Goal: Task Accomplishment & Management: Complete application form

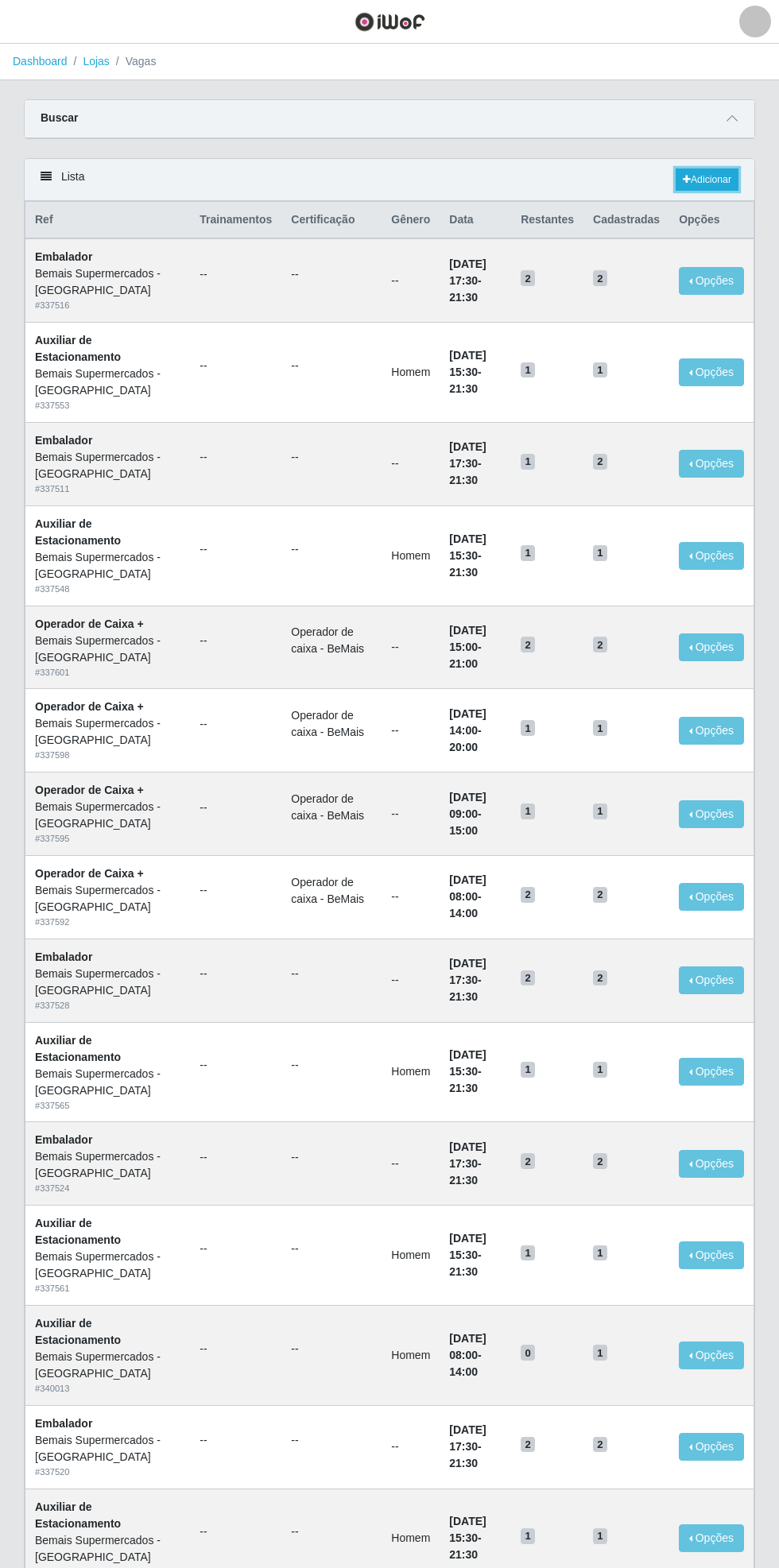
click at [722, 183] on link "Adicionar" at bounding box center [707, 179] width 63 height 22
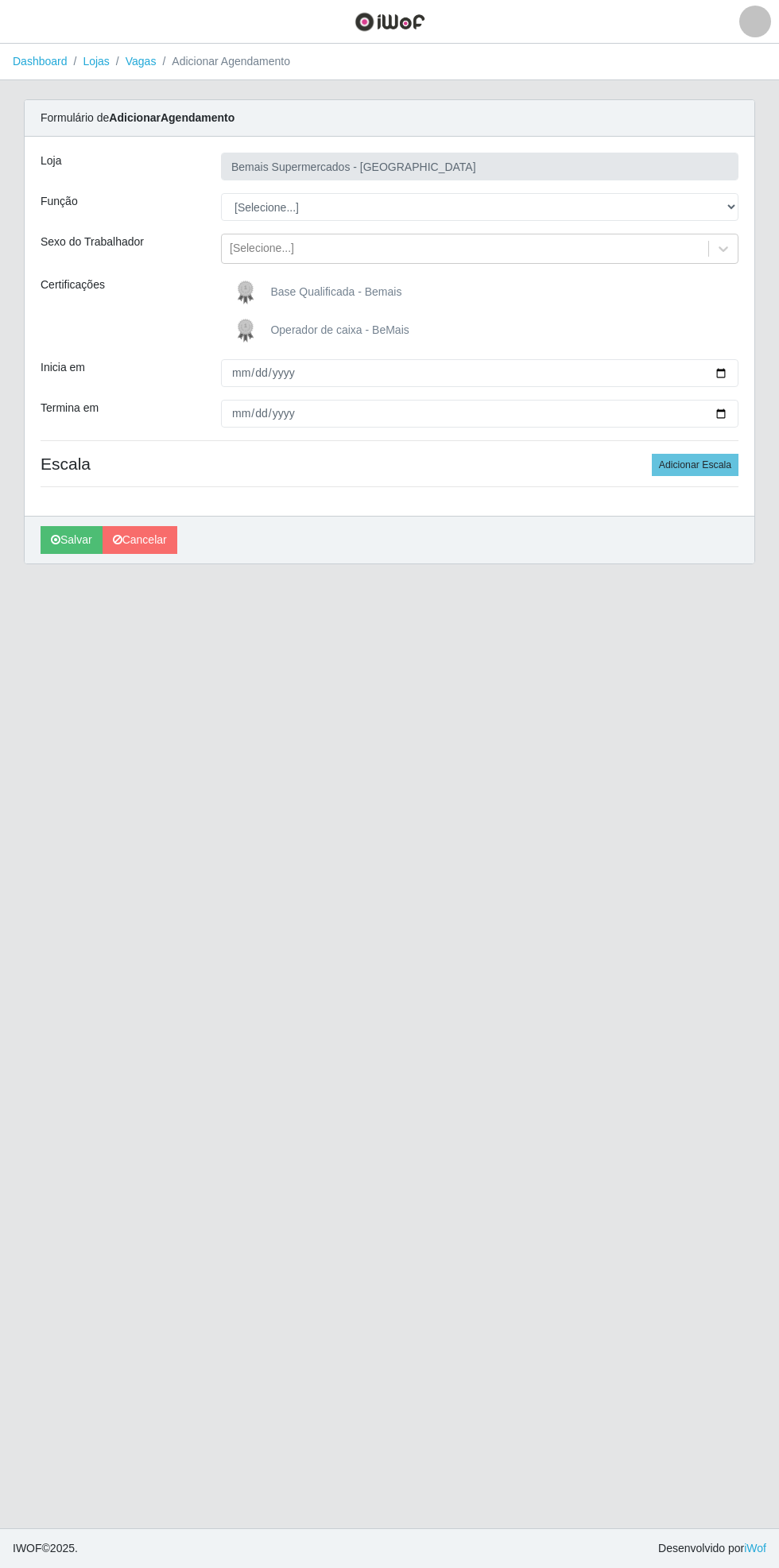
type input "Bemais Supermercados - [GEOGRAPHIC_DATA]"
click at [346, 330] on span "Operador de caixa - BeMais" at bounding box center [339, 330] width 138 height 13
click at [0, 0] on input "Operador de caixa - BeMais" at bounding box center [0, 0] width 0 height 0
click at [732, 368] on input "Inicia em" at bounding box center [479, 373] width 517 height 28
type input "[DATE]"
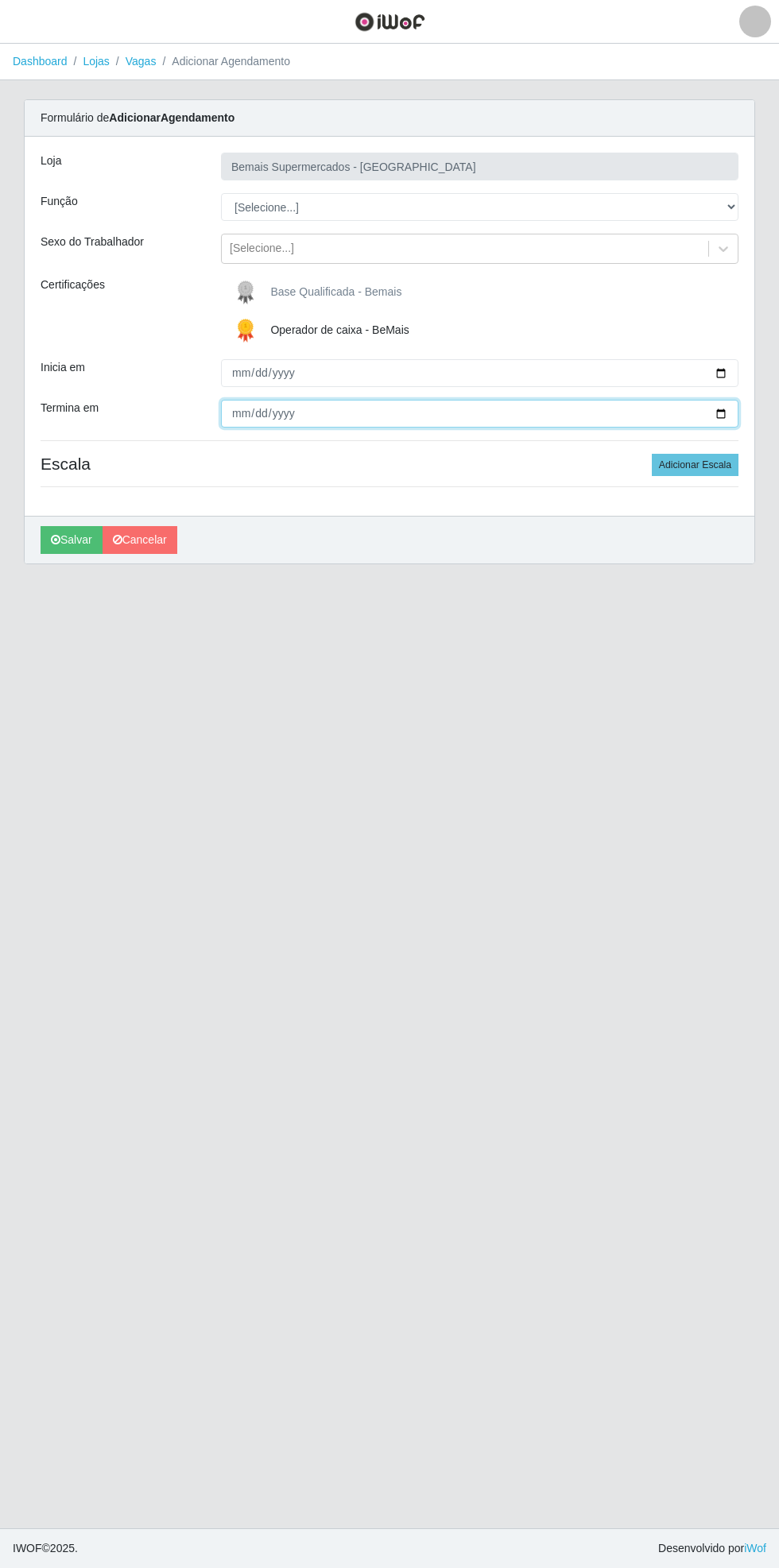
click at [730, 413] on input "Termina em" at bounding box center [479, 413] width 517 height 28
type input "[DATE]"
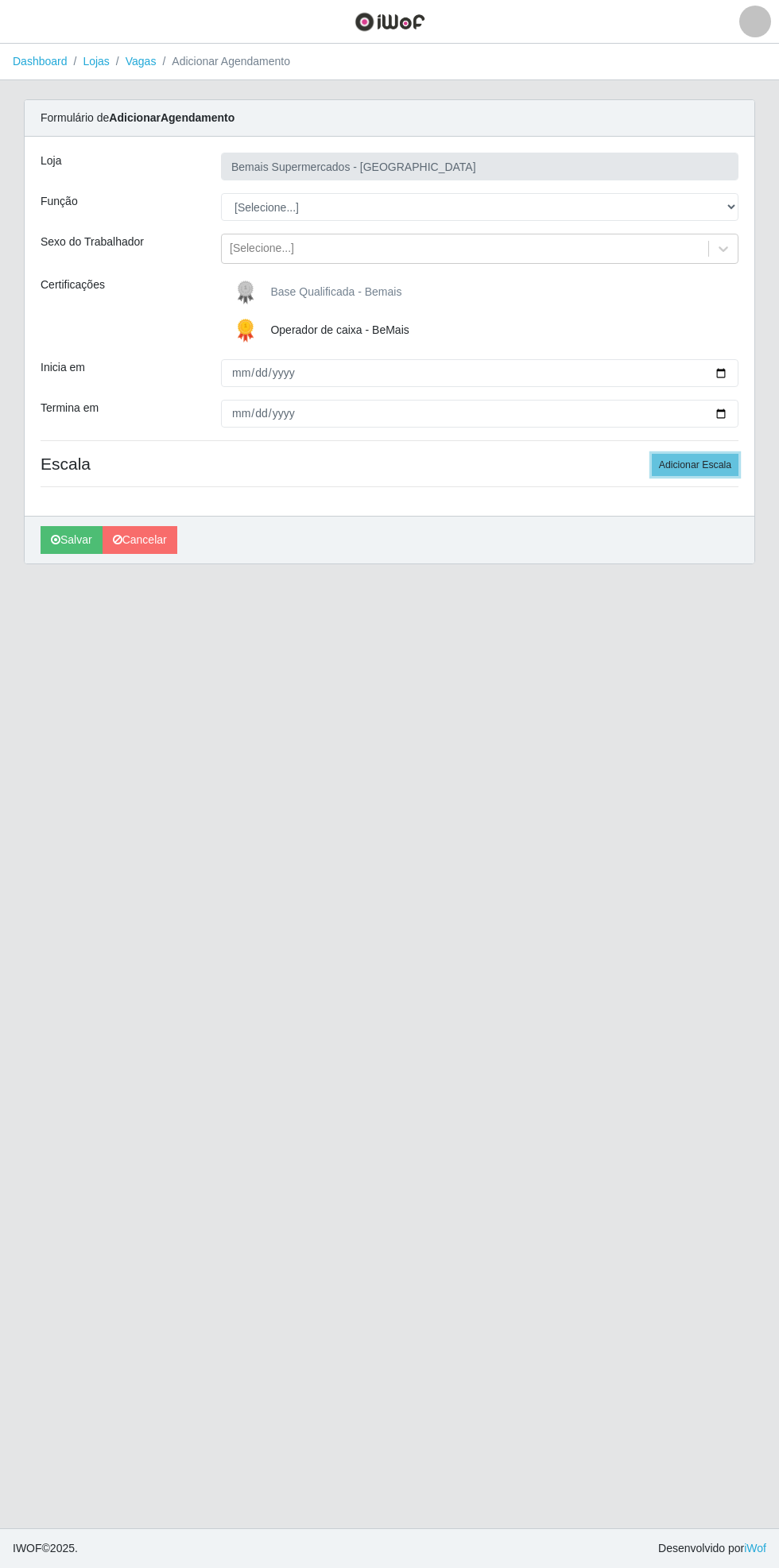
click at [715, 460] on button "Adicionar Escala" at bounding box center [694, 465] width 87 height 22
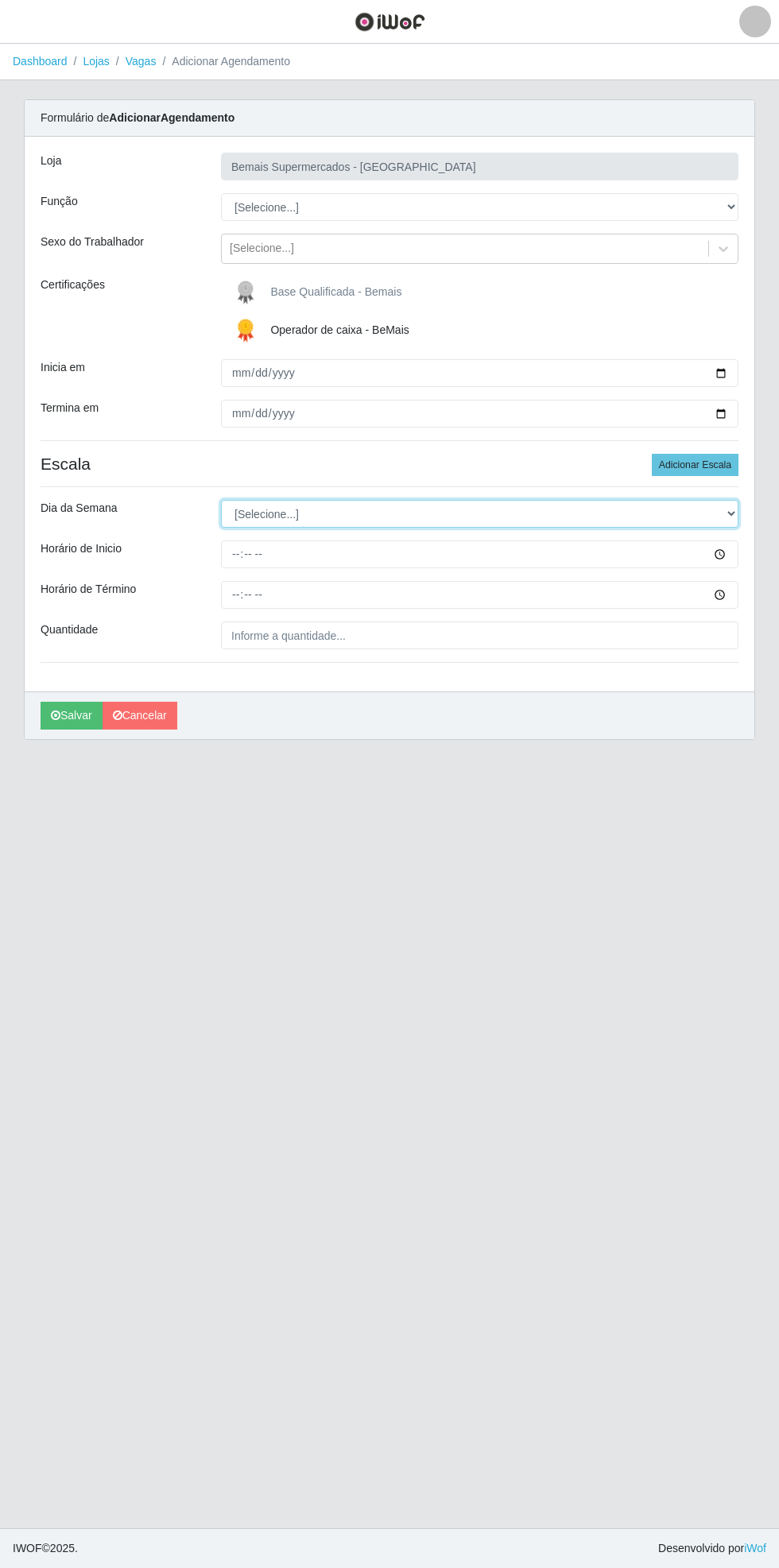
click at [736, 512] on select "[Selecione...] Segunda Terça Quarta Quinta Sexta Sábado Domingo" at bounding box center [479, 513] width 517 height 28
select select "1"
click at [221, 500] on select "[Selecione...] Segunda Terça Quarta Quinta Sexta Sábado Domingo" at bounding box center [479, 513] width 517 height 28
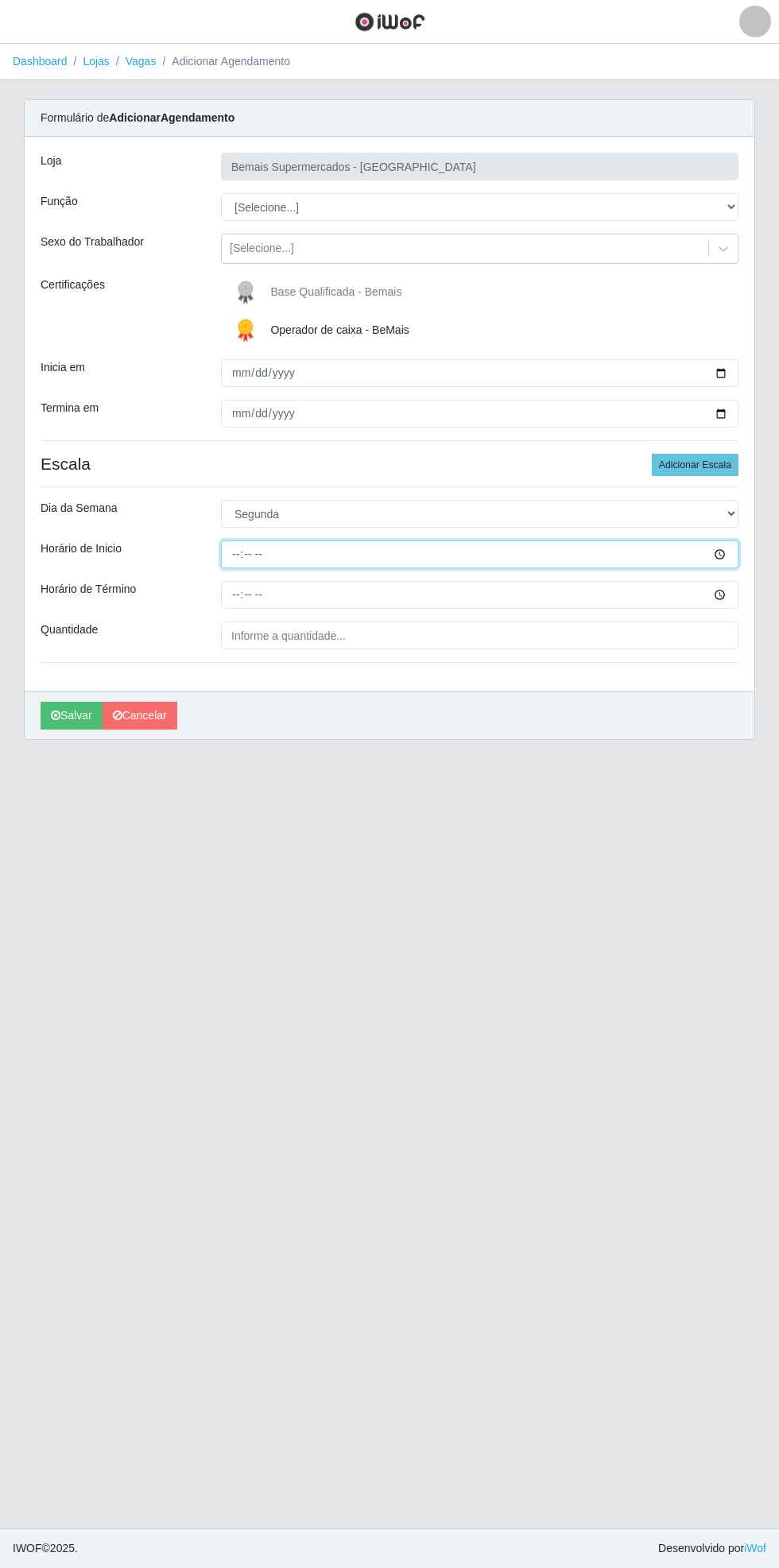
click at [735, 550] on input "Horário de Inicio" at bounding box center [479, 554] width 517 height 28
click at [734, 549] on input "17:07" at bounding box center [479, 554] width 517 height 28
type input "17:00"
click at [733, 587] on input "Horário de Término" at bounding box center [479, 595] width 517 height 28
type input "21:00"
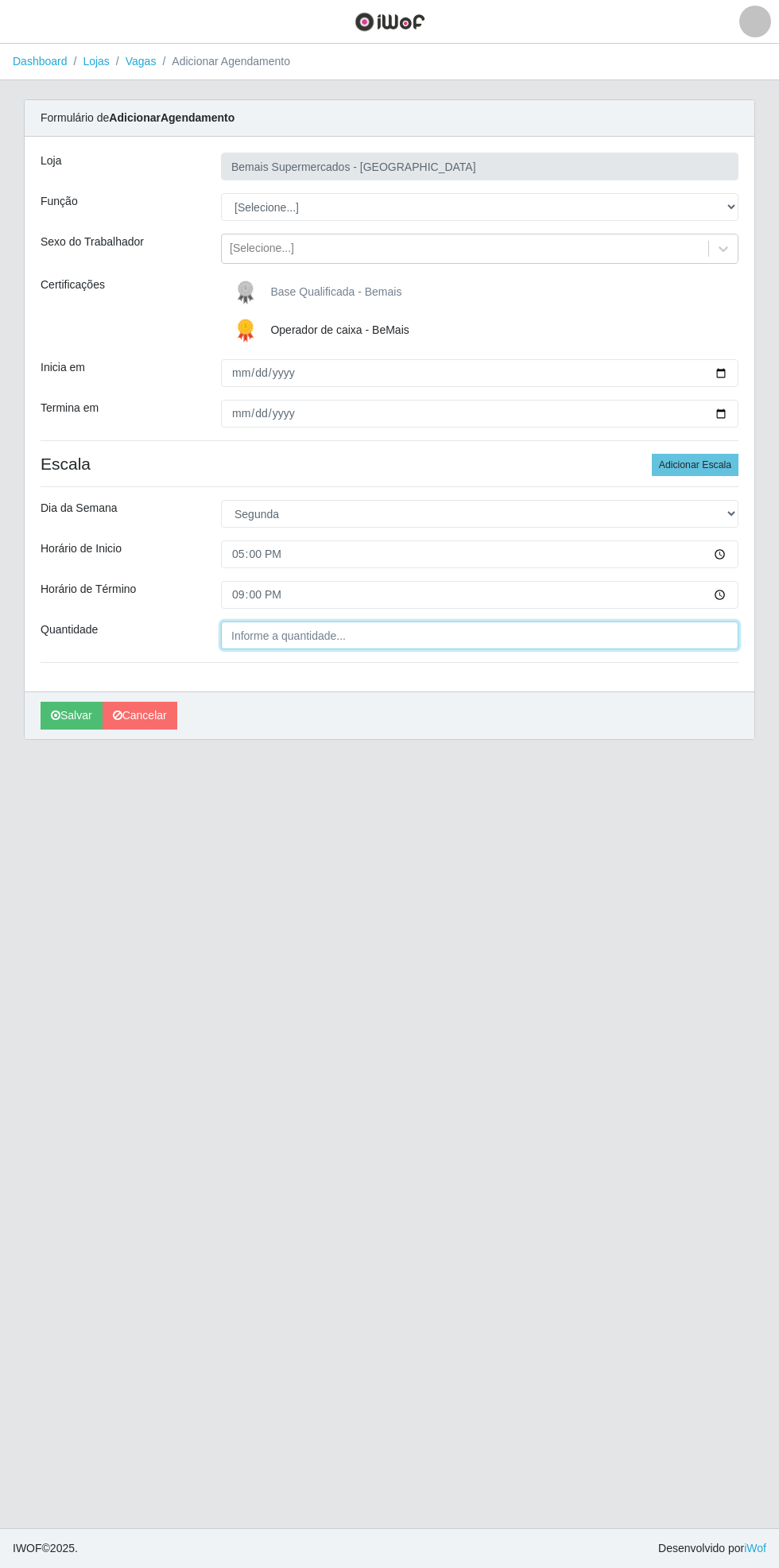
click at [377, 635] on input "Quantidade" at bounding box center [479, 635] width 517 height 28
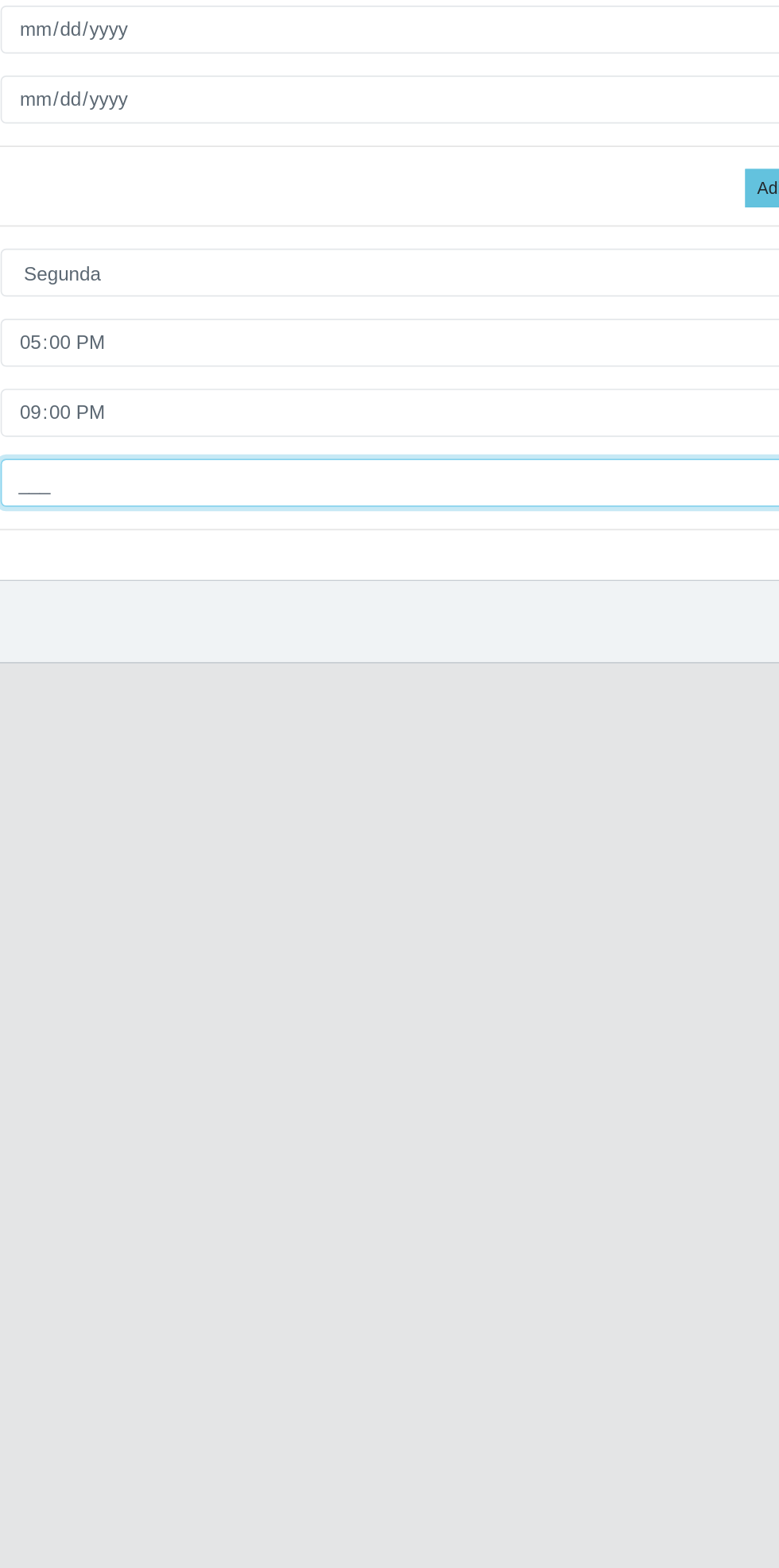
type input "1__"
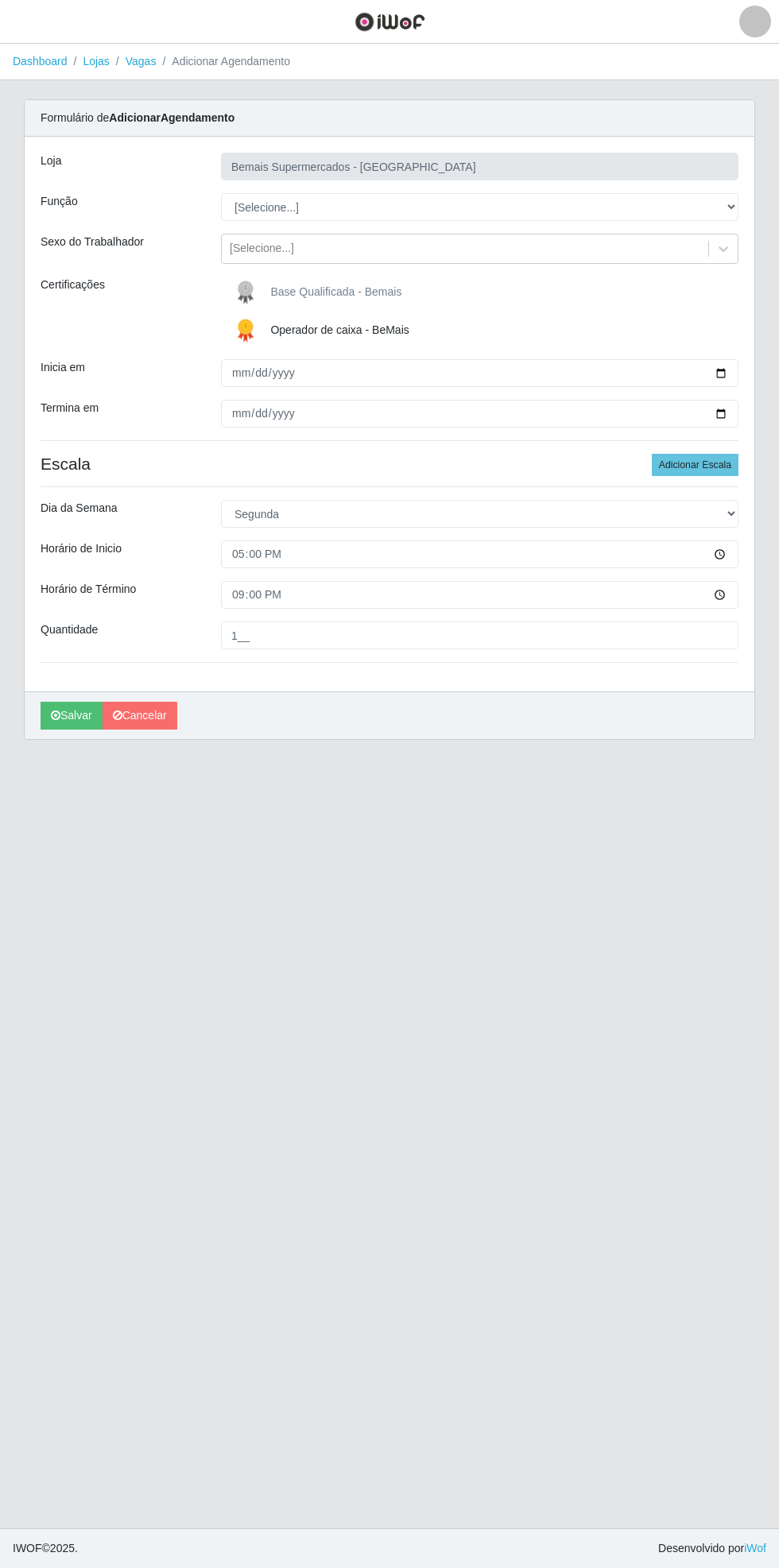
click at [765, 195] on div "Carregando... Formulário de Adicionar Agendamento Loja Bemais Supermercados - C…" at bounding box center [389, 429] width 756 height 660
click at [738, 203] on select "[Selecione...] ASG ASG + ASG ++ Auxiliar de Estacionamento Auxiliar de Estacion…" at bounding box center [479, 207] width 517 height 28
select select "22"
click at [221, 193] on select "[Selecione...] ASG ASG + ASG ++ Auxiliar de Estacionamento Auxiliar de Estacion…" at bounding box center [479, 207] width 517 height 28
click at [54, 714] on icon "submit" at bounding box center [55, 714] width 10 height 11
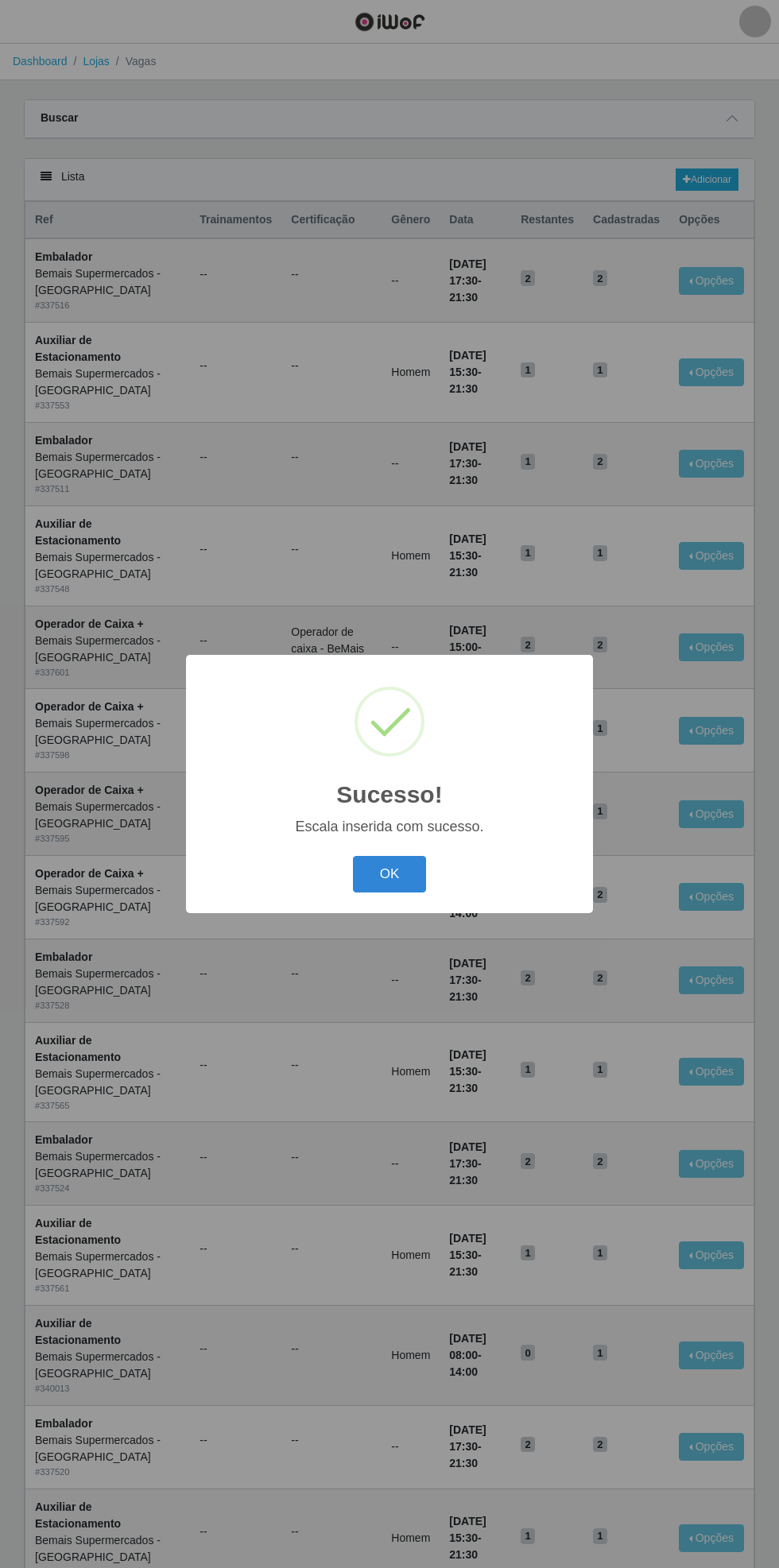
click at [398, 882] on button "OK" at bounding box center [390, 875] width 74 height 37
